Goal: Task Accomplishment & Management: Use online tool/utility

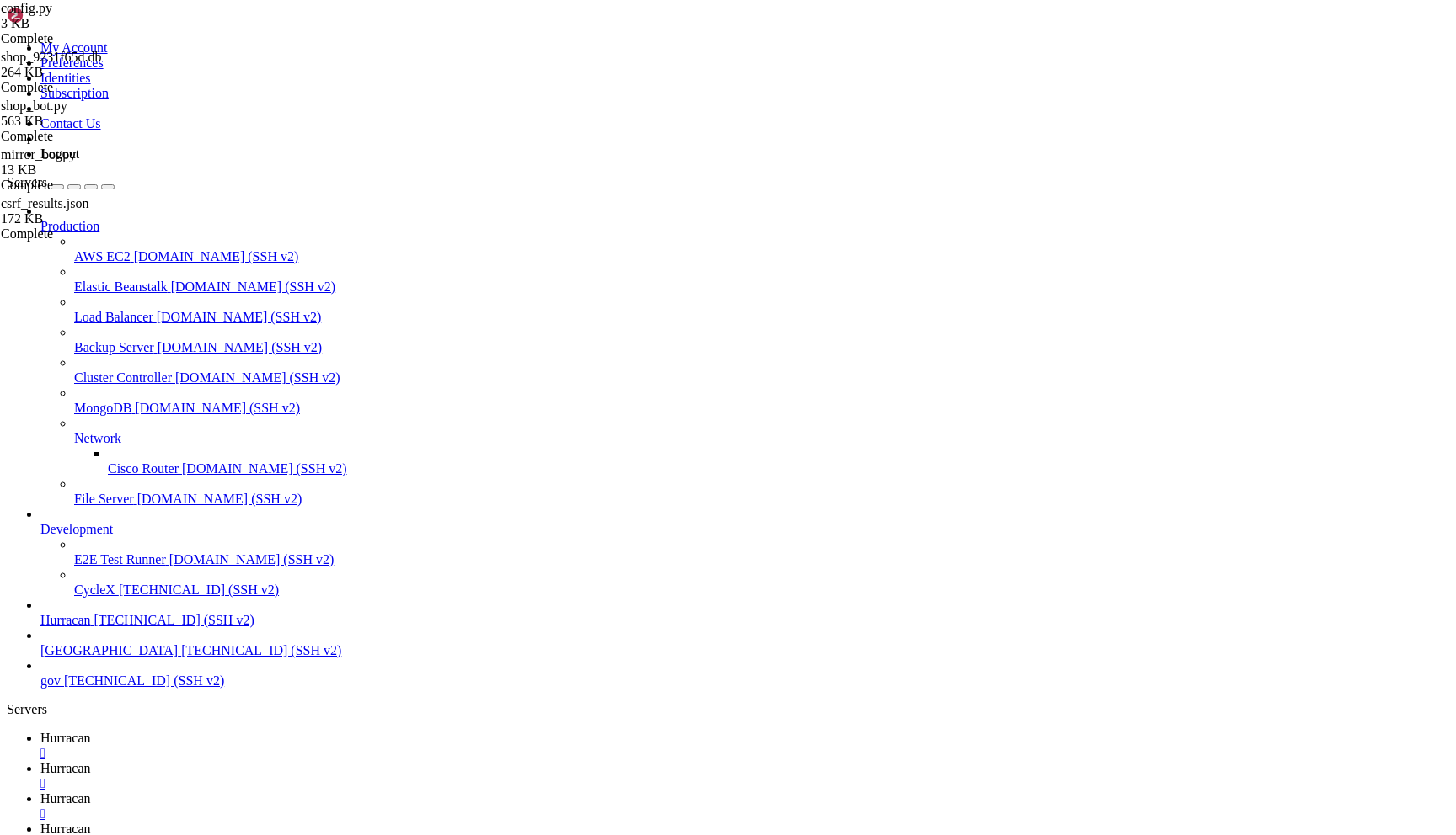
scroll to position [5977, 0]
click at [7, 41] on icon at bounding box center [7, 41] width 0 height 0
click at [79, 161] on link "Logout" at bounding box center [60, 154] width 39 height 14
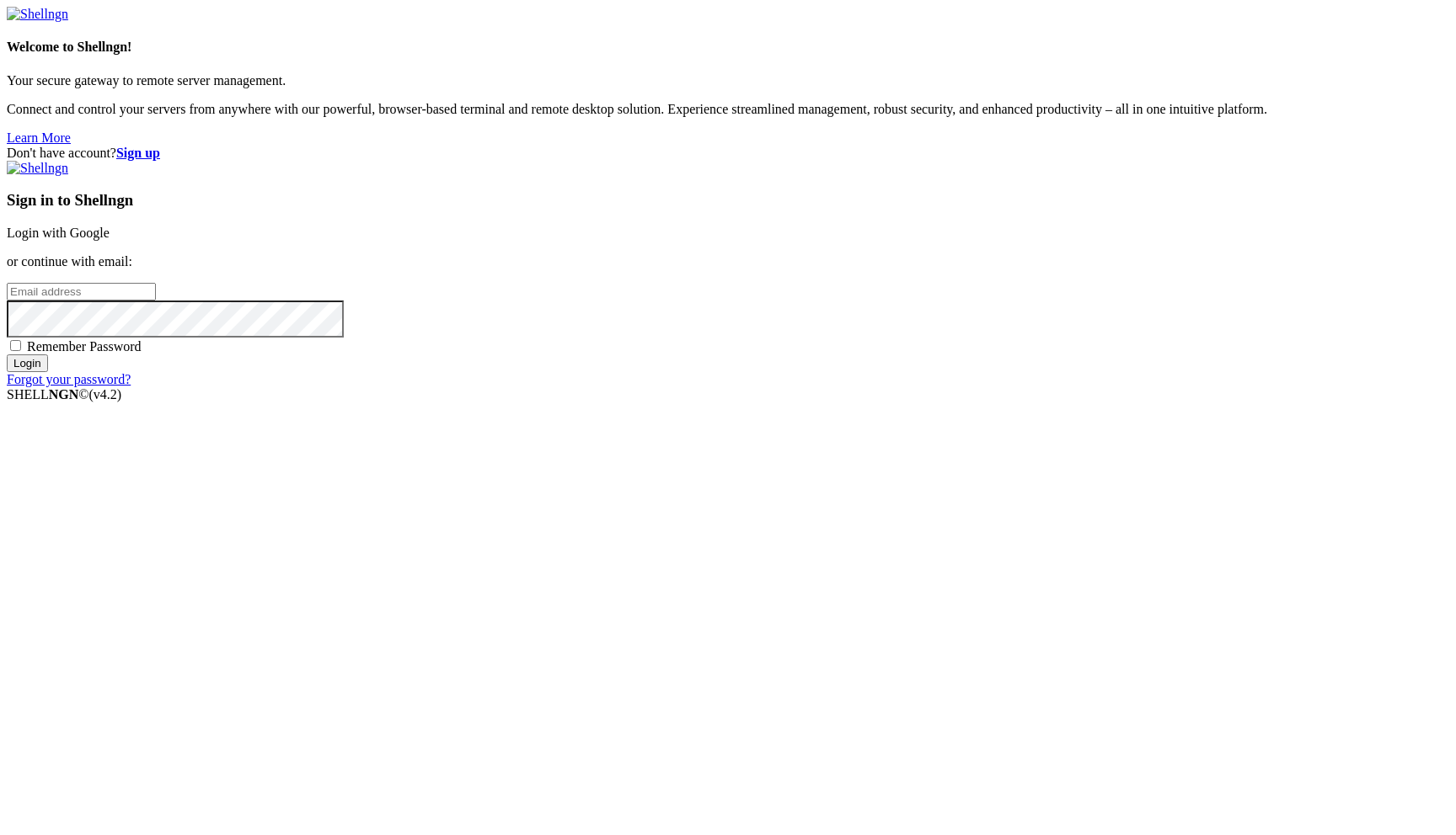
click at [110, 240] on link "Login with Google" at bounding box center [58, 233] width 103 height 14
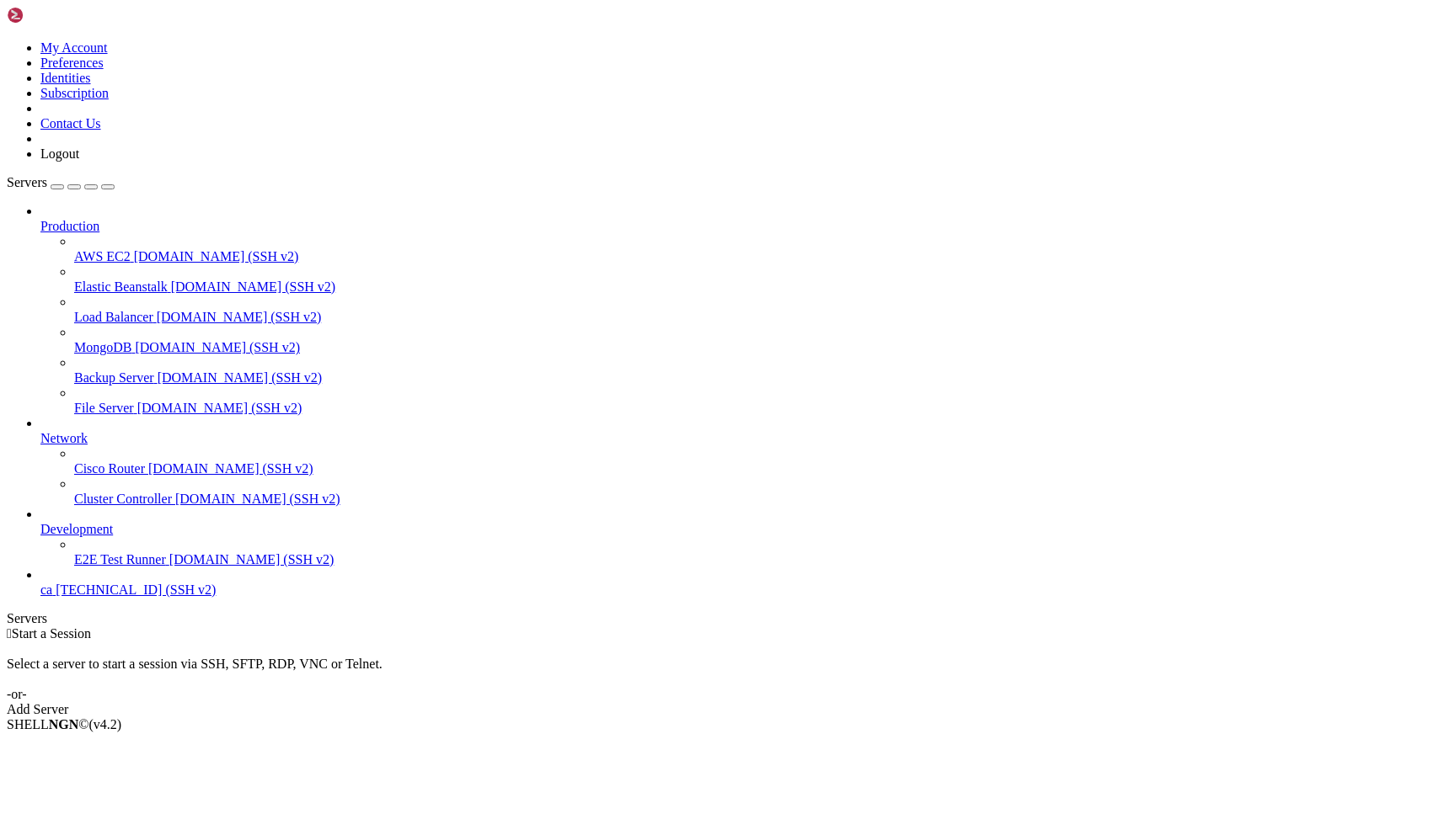
click at [179, 598] on link "ca 54.39.20.80 (SSH v2)" at bounding box center [745, 590] width 1408 height 15
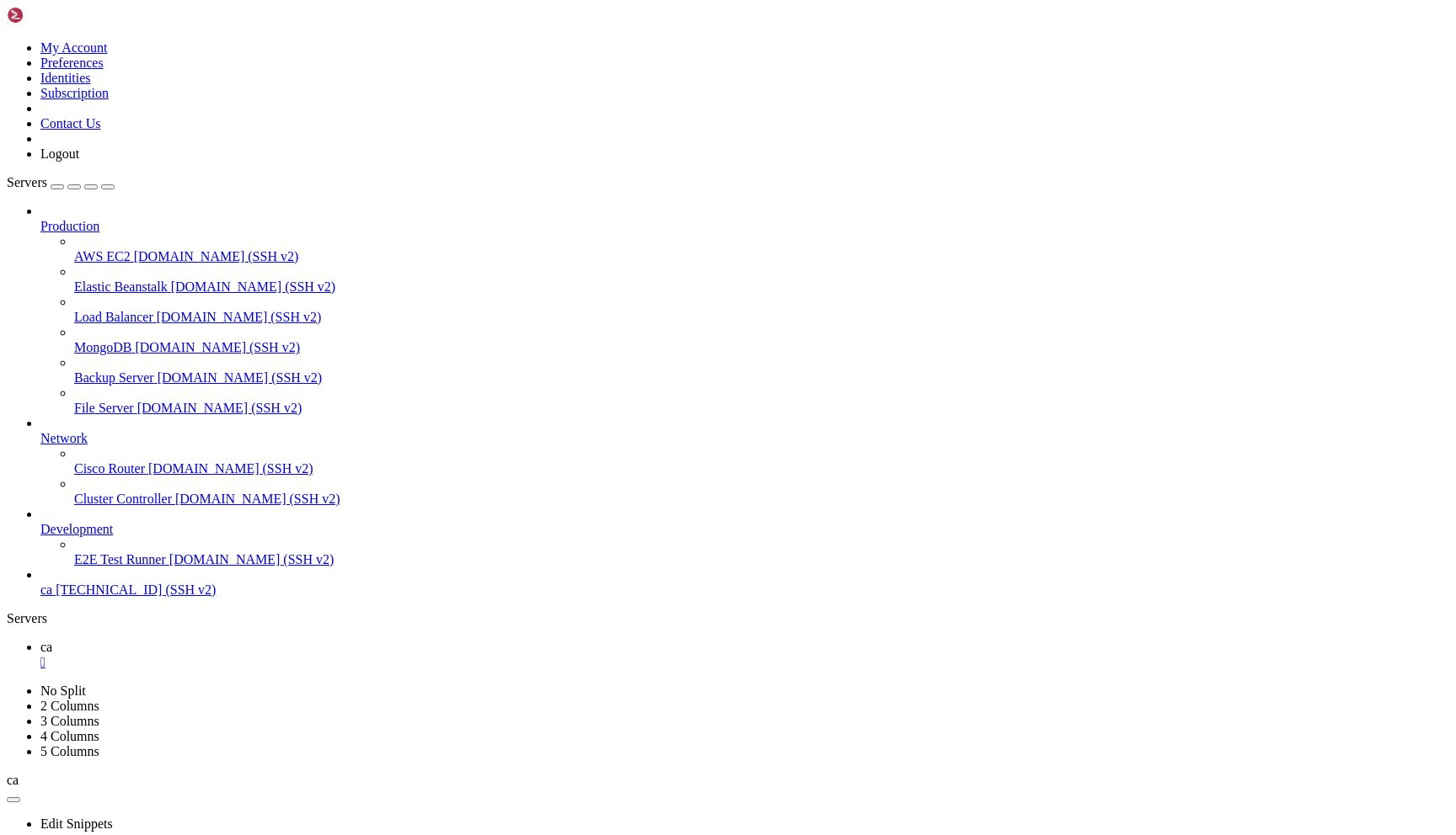
scroll to position [9818, 0]
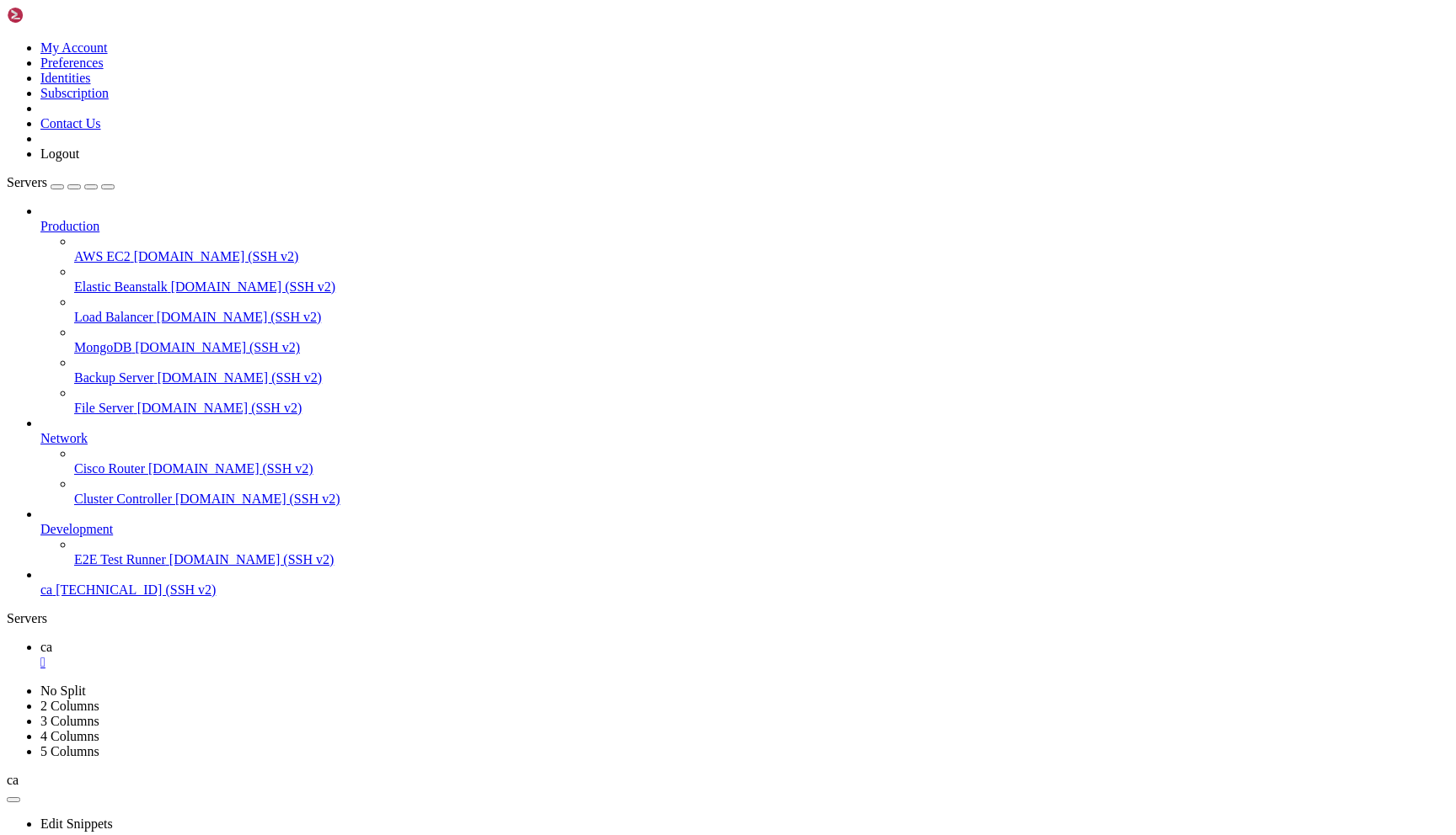
click at [263, 655] on div "" at bounding box center [745, 662] width 1408 height 15
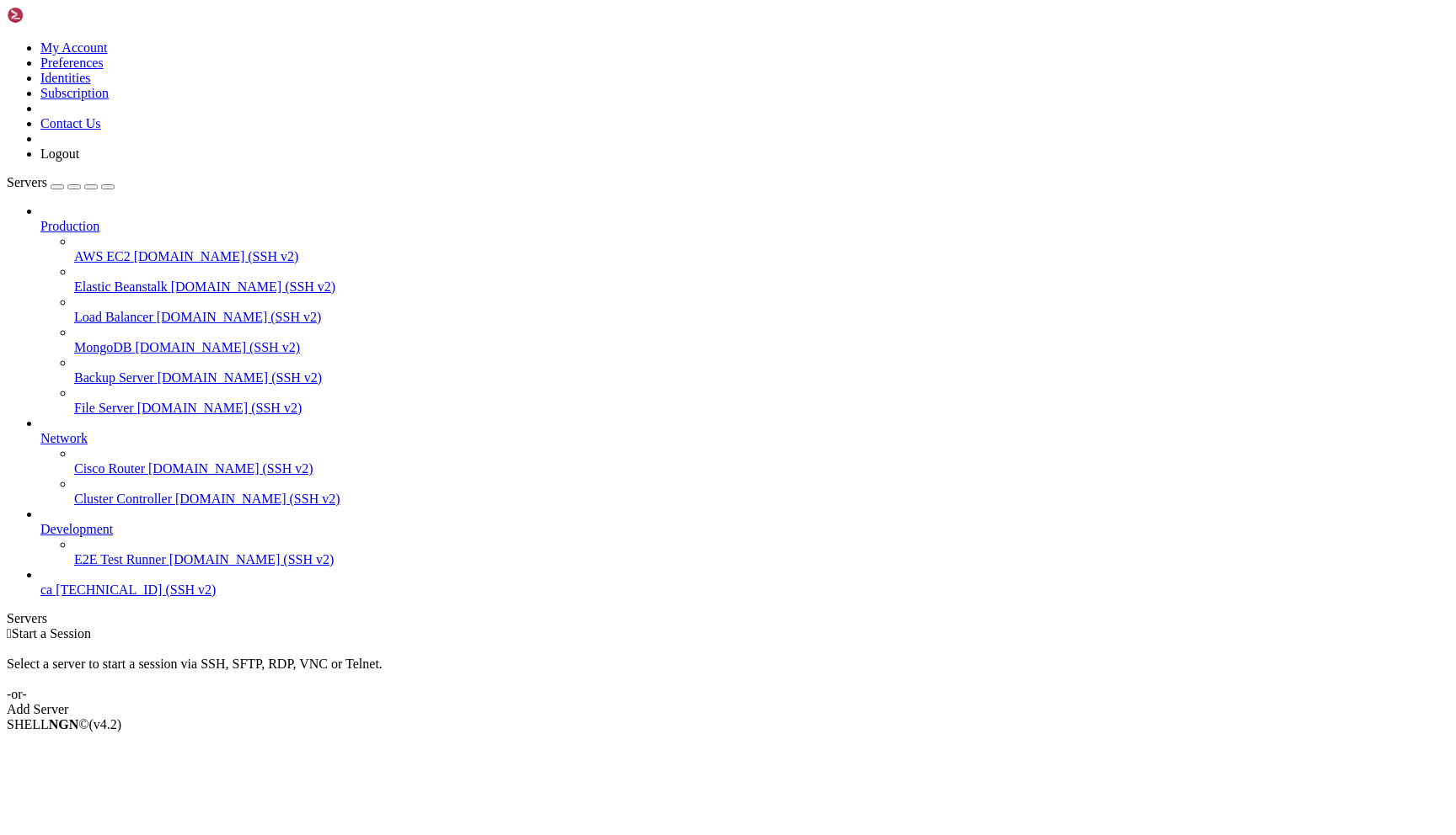
click at [7, 41] on link at bounding box center [7, 41] width 0 height 0
click at [79, 161] on link "Logout" at bounding box center [60, 154] width 39 height 14
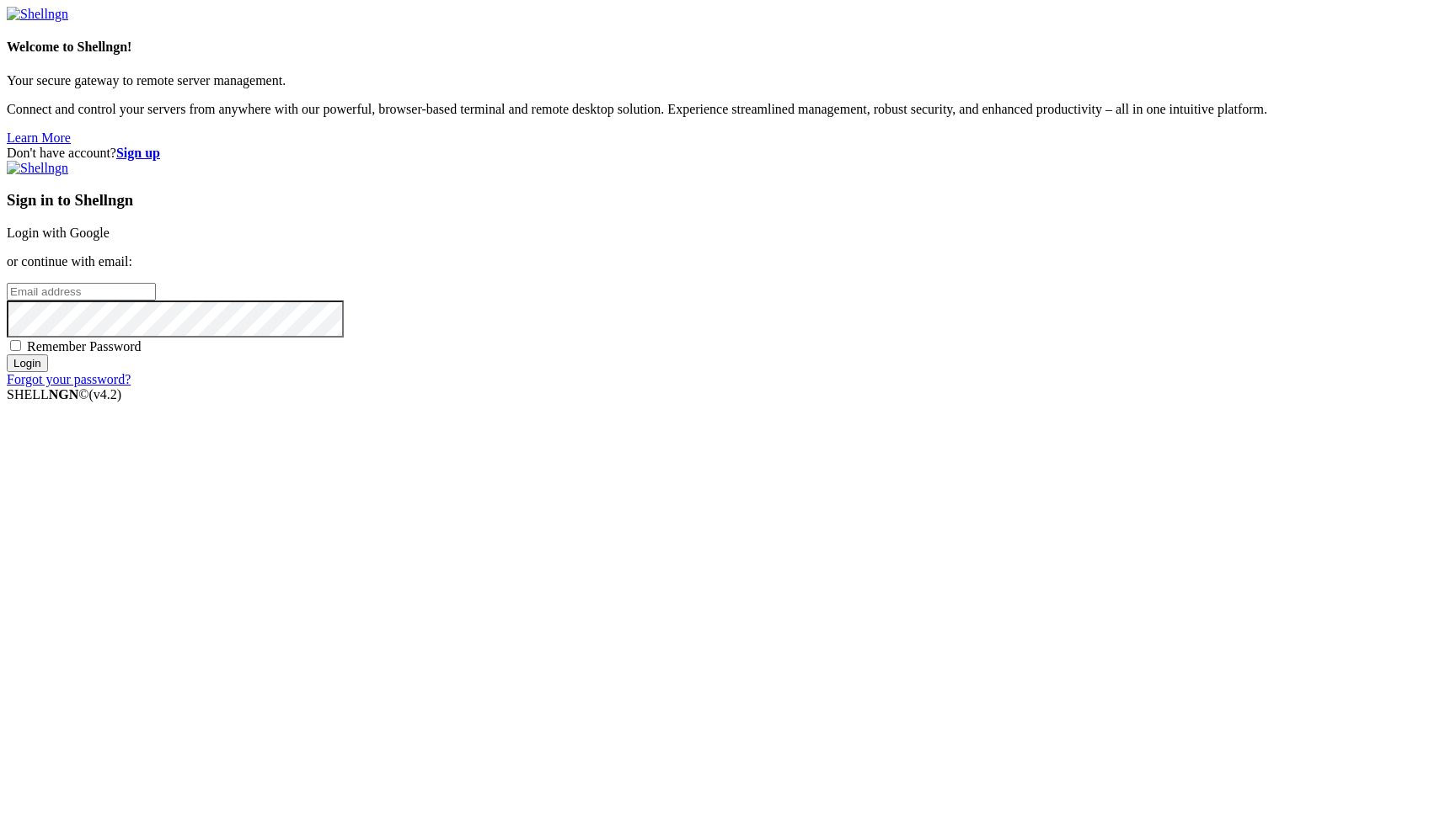
click at [110, 240] on link "Login with Google" at bounding box center [58, 233] width 103 height 14
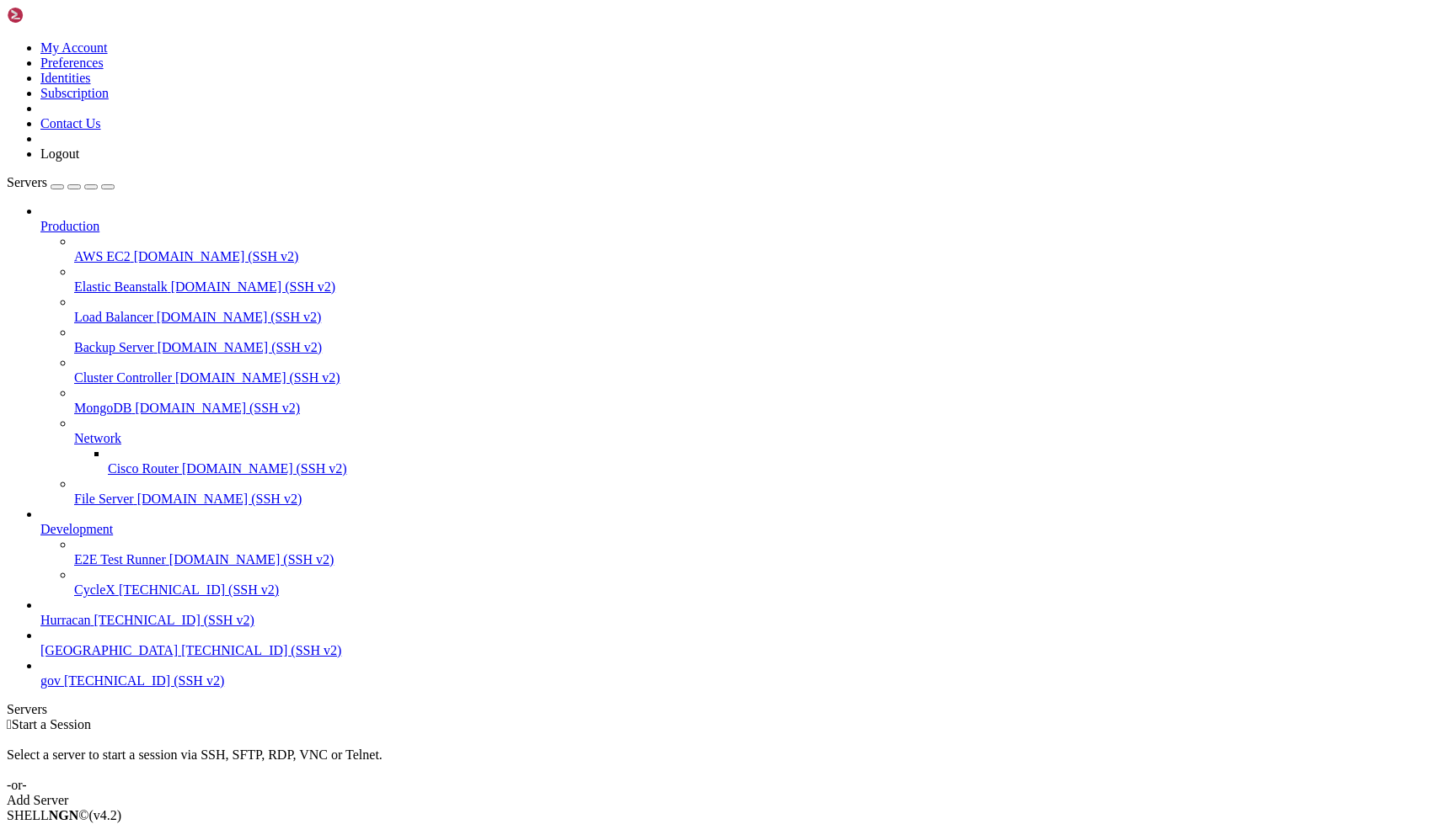
click at [150, 627] on span "[TECHNICAL_ID] (SSH v2)" at bounding box center [175, 620] width 160 height 14
